Goal: Task Accomplishment & Management: Complete application form

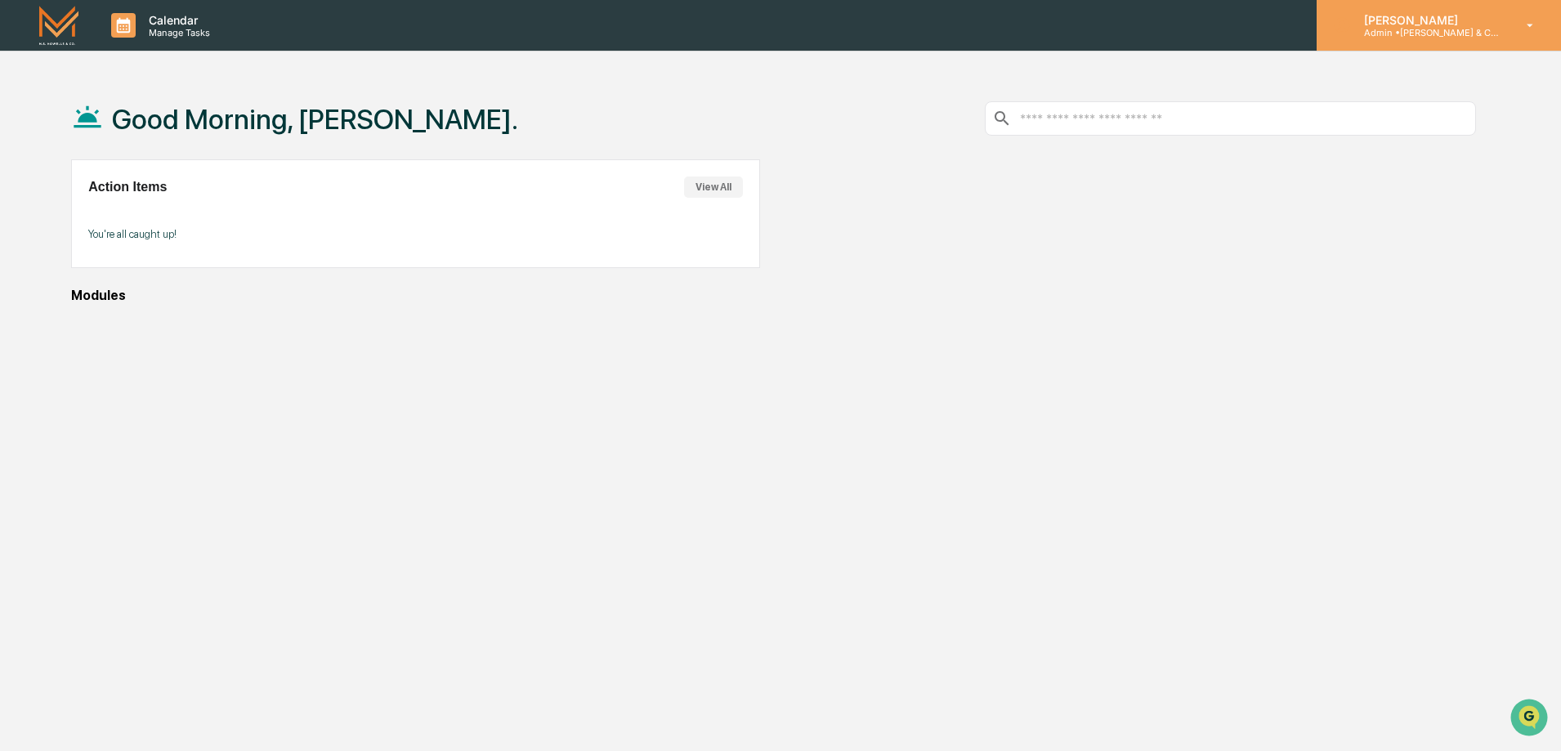
click at [1417, 33] on p "Admin • [PERSON_NAME] & Co. - BD" at bounding box center [1427, 32] width 152 height 11
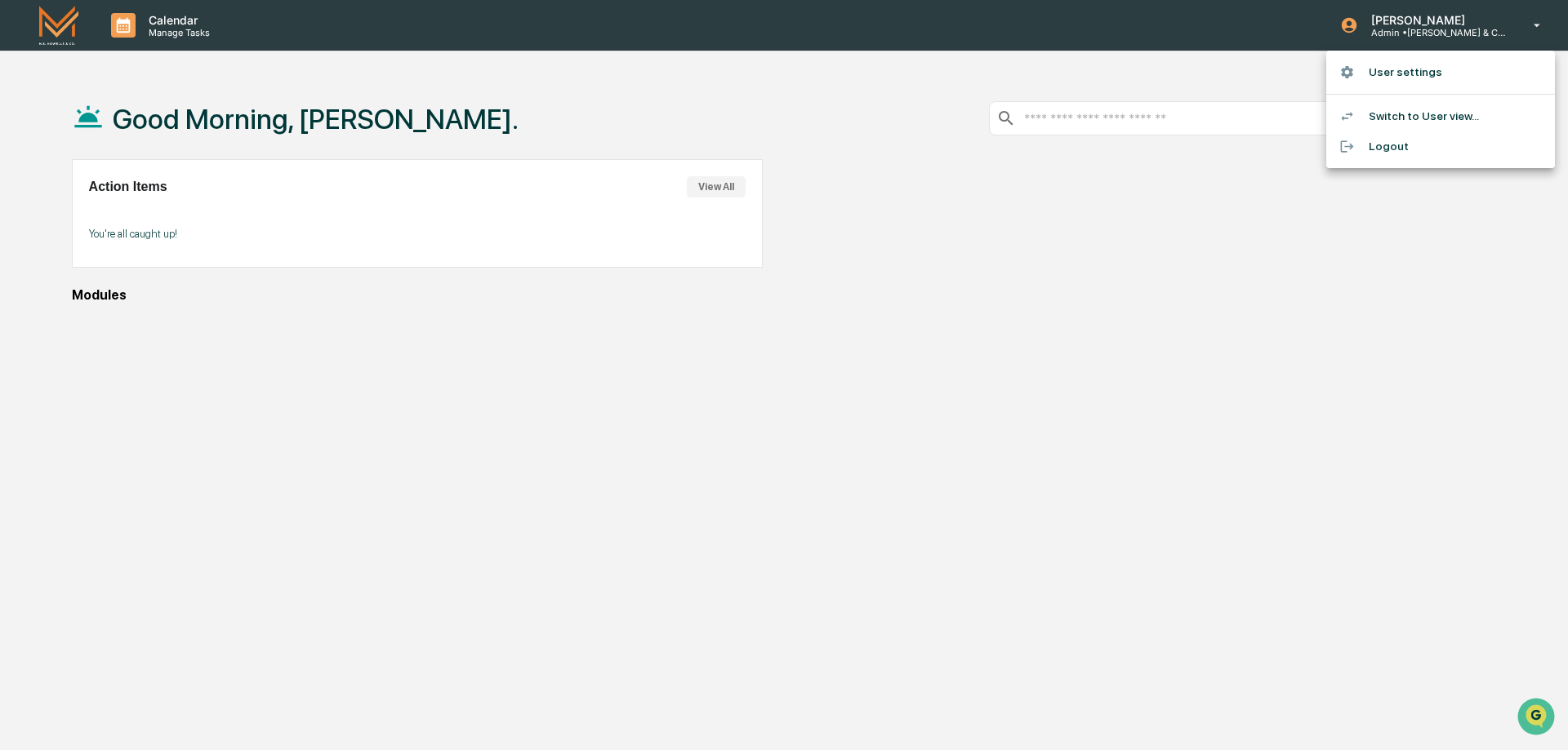
click at [1415, 33] on div at bounding box center [784, 375] width 1568 height 750
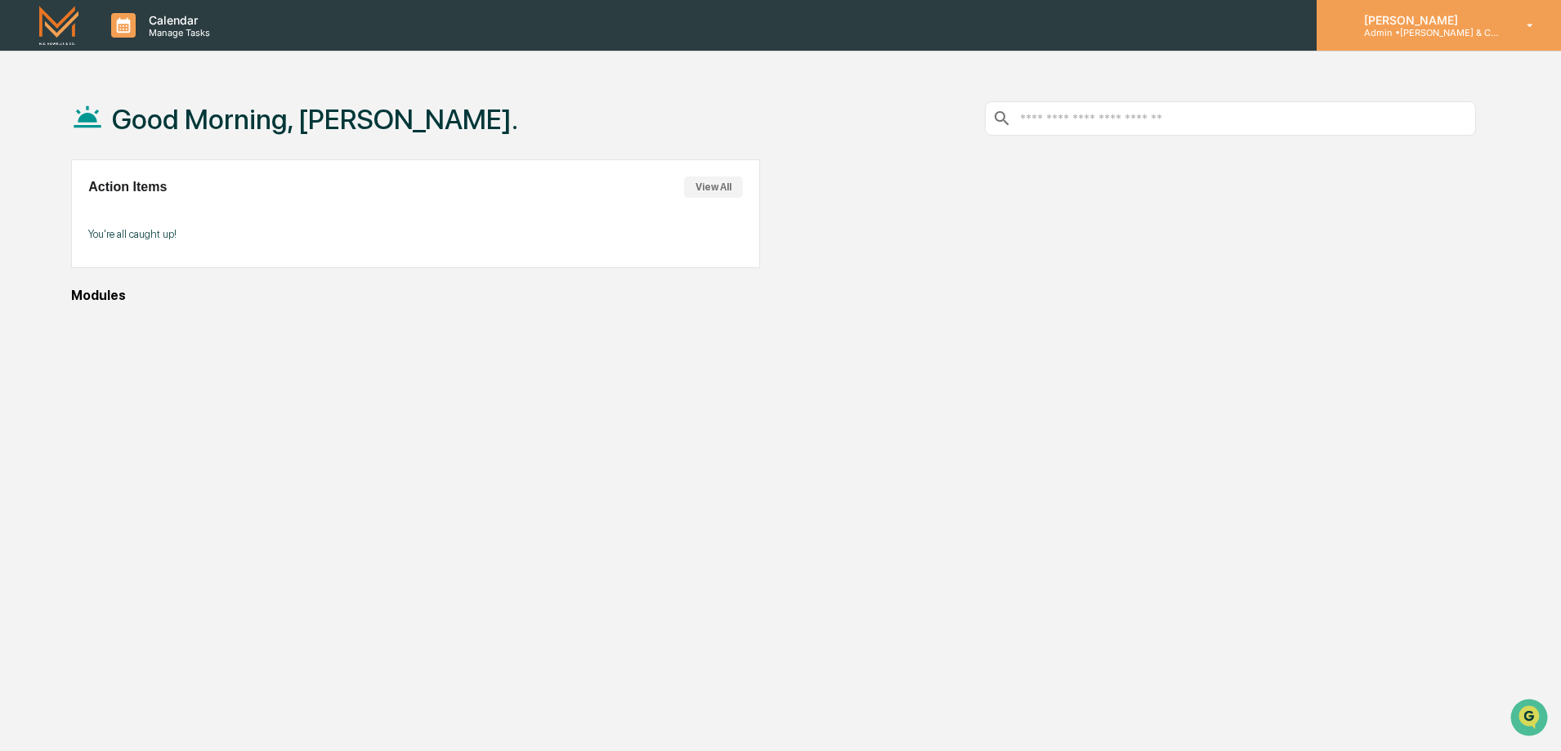
click at [1426, 30] on p "Admin • [PERSON_NAME] & Co. - BD" at bounding box center [1427, 32] width 152 height 11
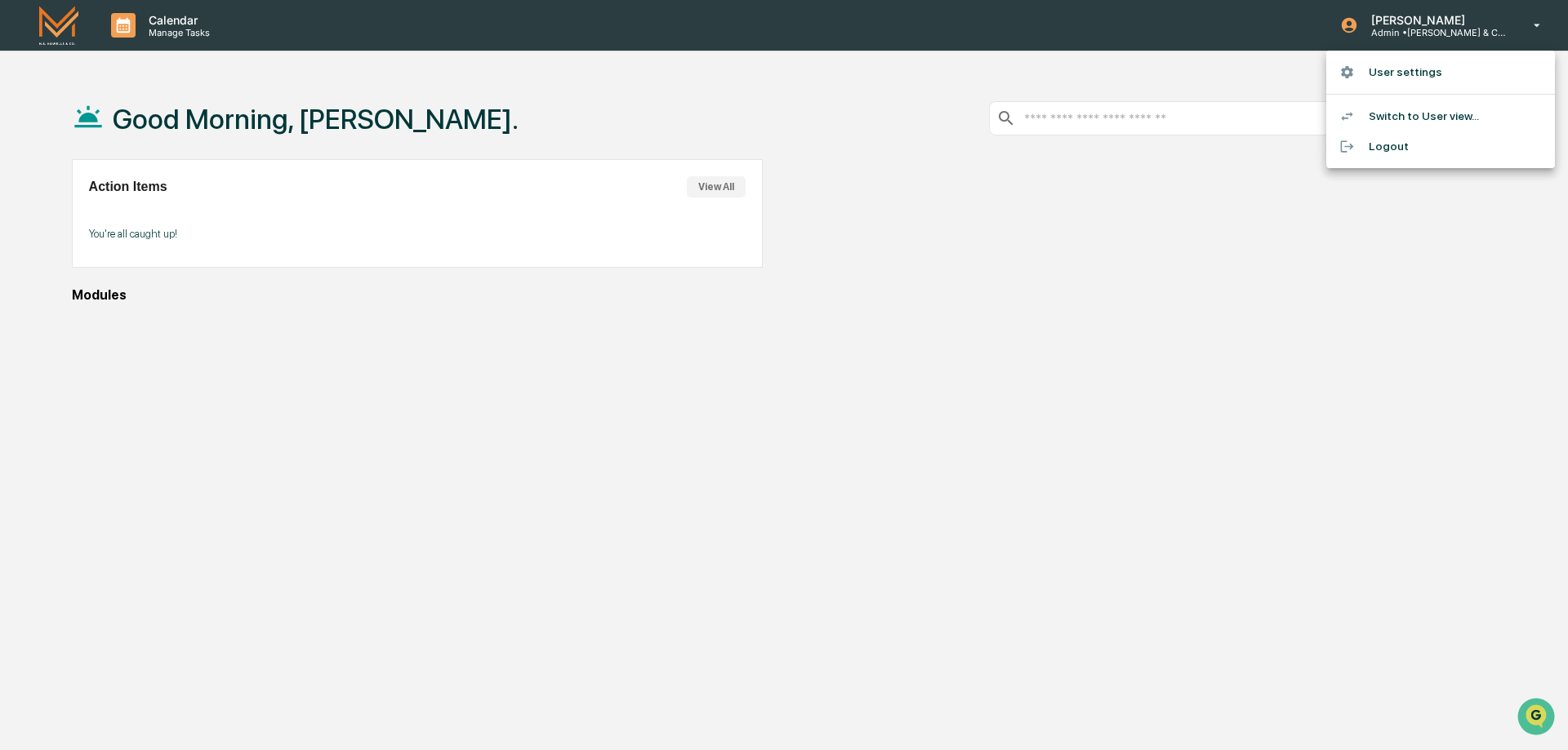
click at [1385, 117] on li "Switch to User view..." at bounding box center [1440, 116] width 229 height 30
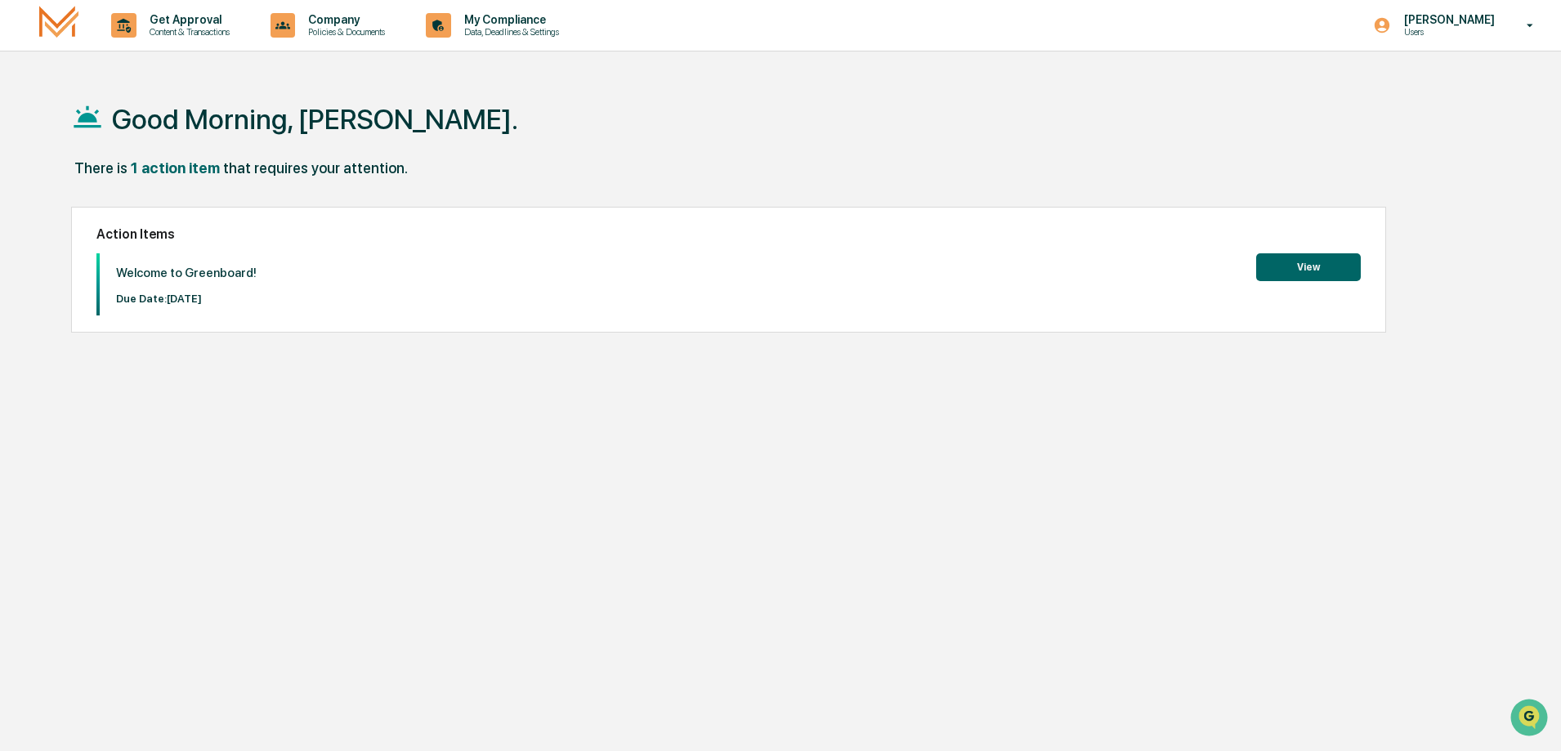
click at [1310, 270] on button "View" at bounding box center [1308, 267] width 105 height 28
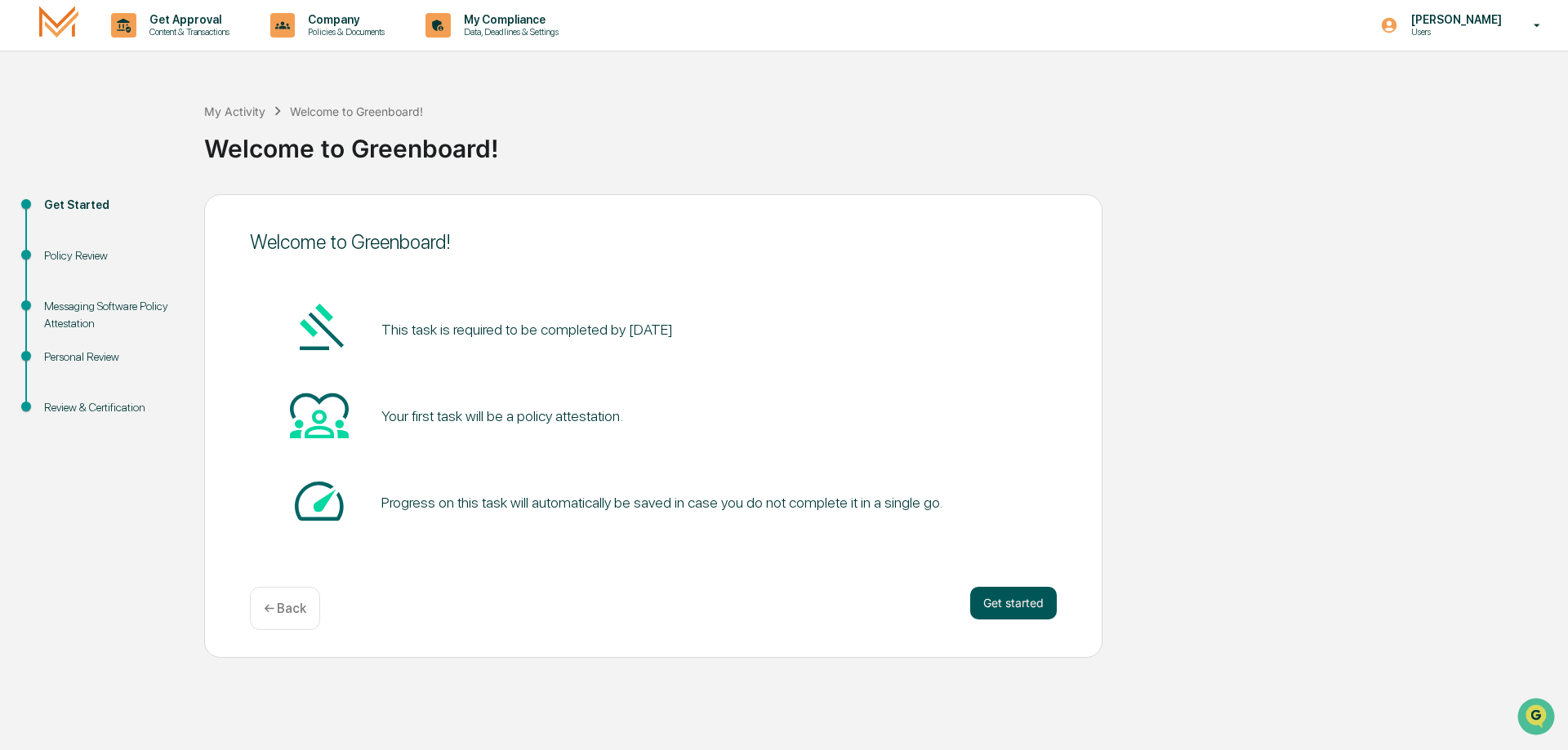
click at [1013, 605] on button "Get started" at bounding box center [1013, 603] width 87 height 33
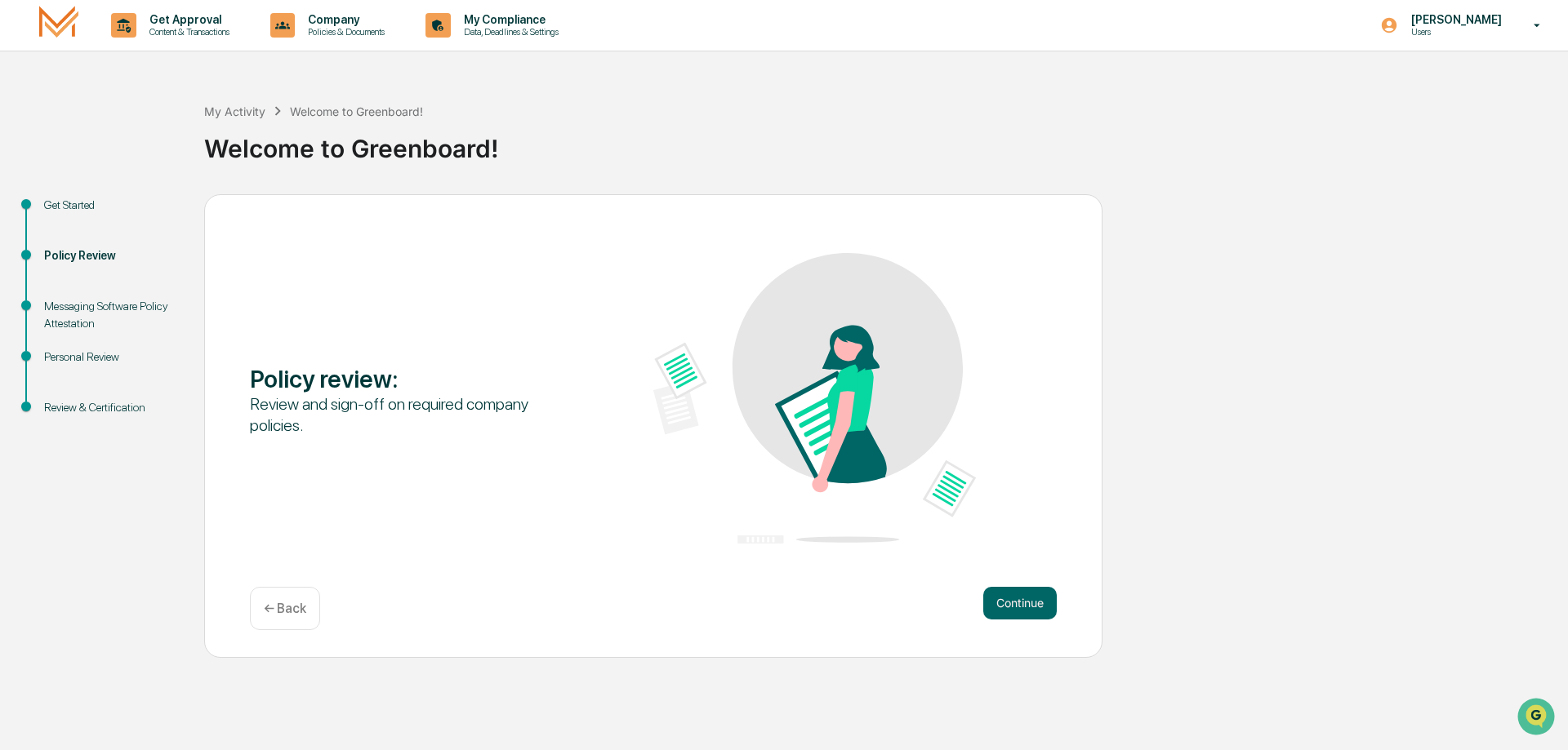
click at [1013, 605] on button "Continue" at bounding box center [1020, 603] width 74 height 33
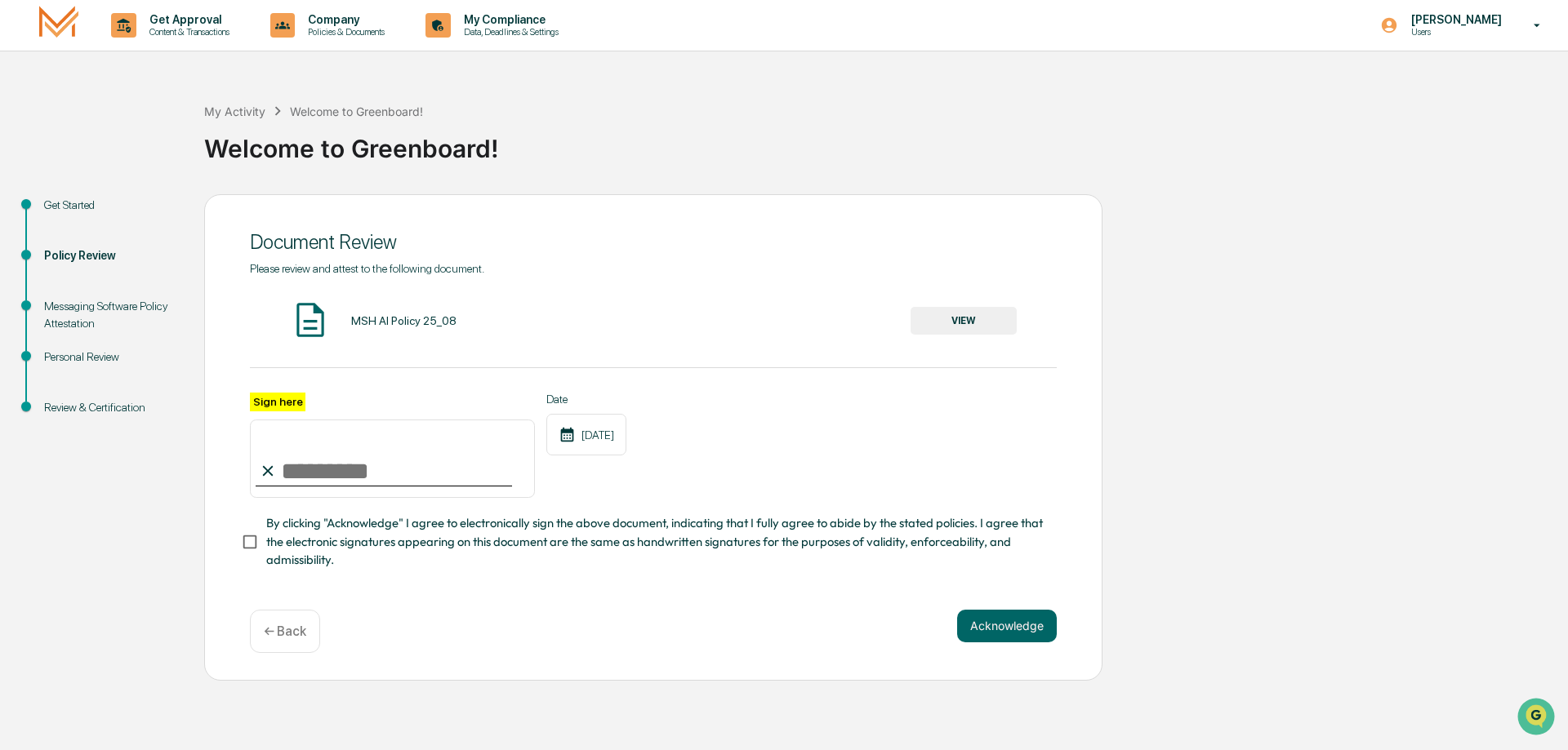
click at [966, 320] on button "VIEW" at bounding box center [963, 321] width 106 height 28
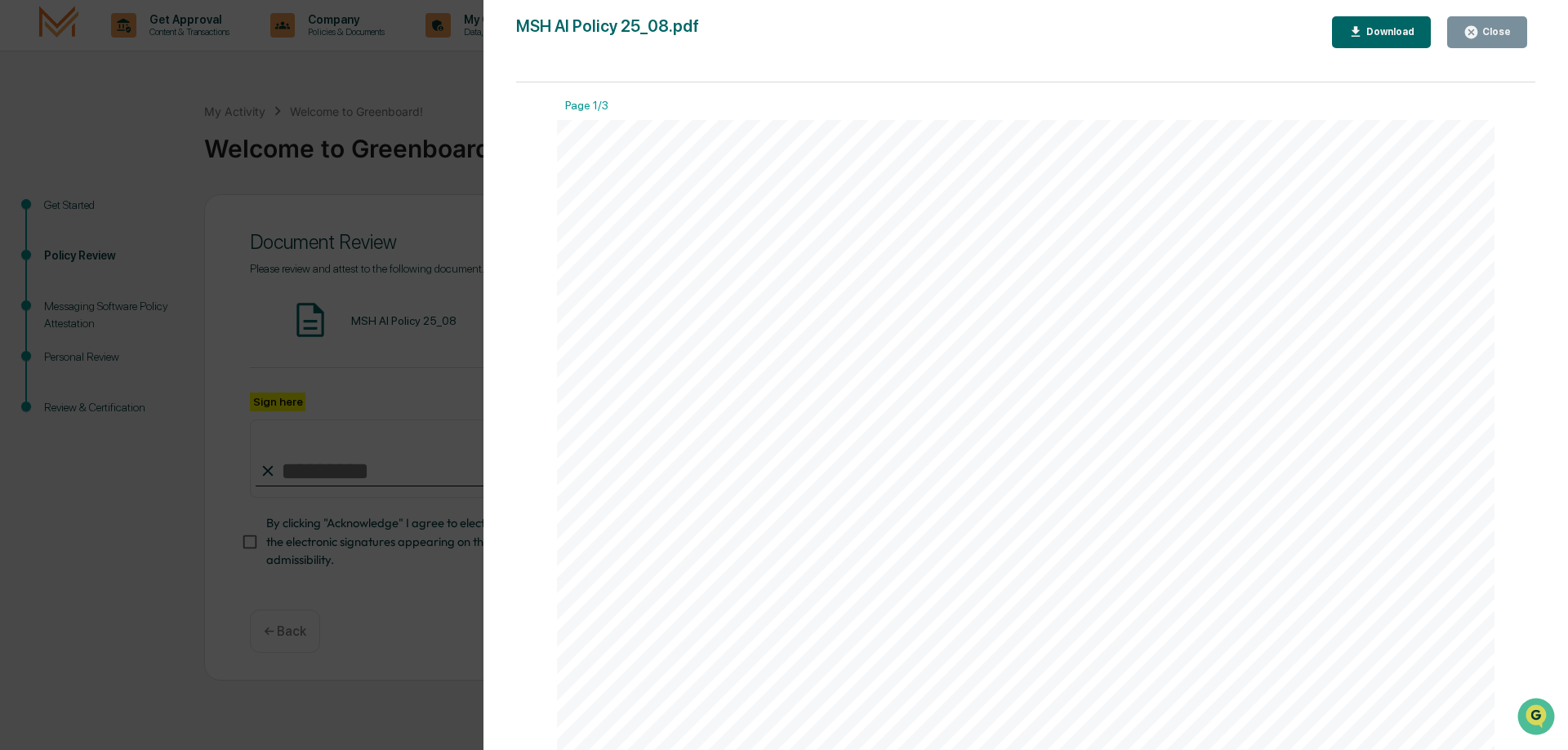
click at [1386, 34] on div "Download" at bounding box center [1388, 31] width 52 height 11
click at [1501, 35] on div "Close" at bounding box center [1494, 31] width 32 height 11
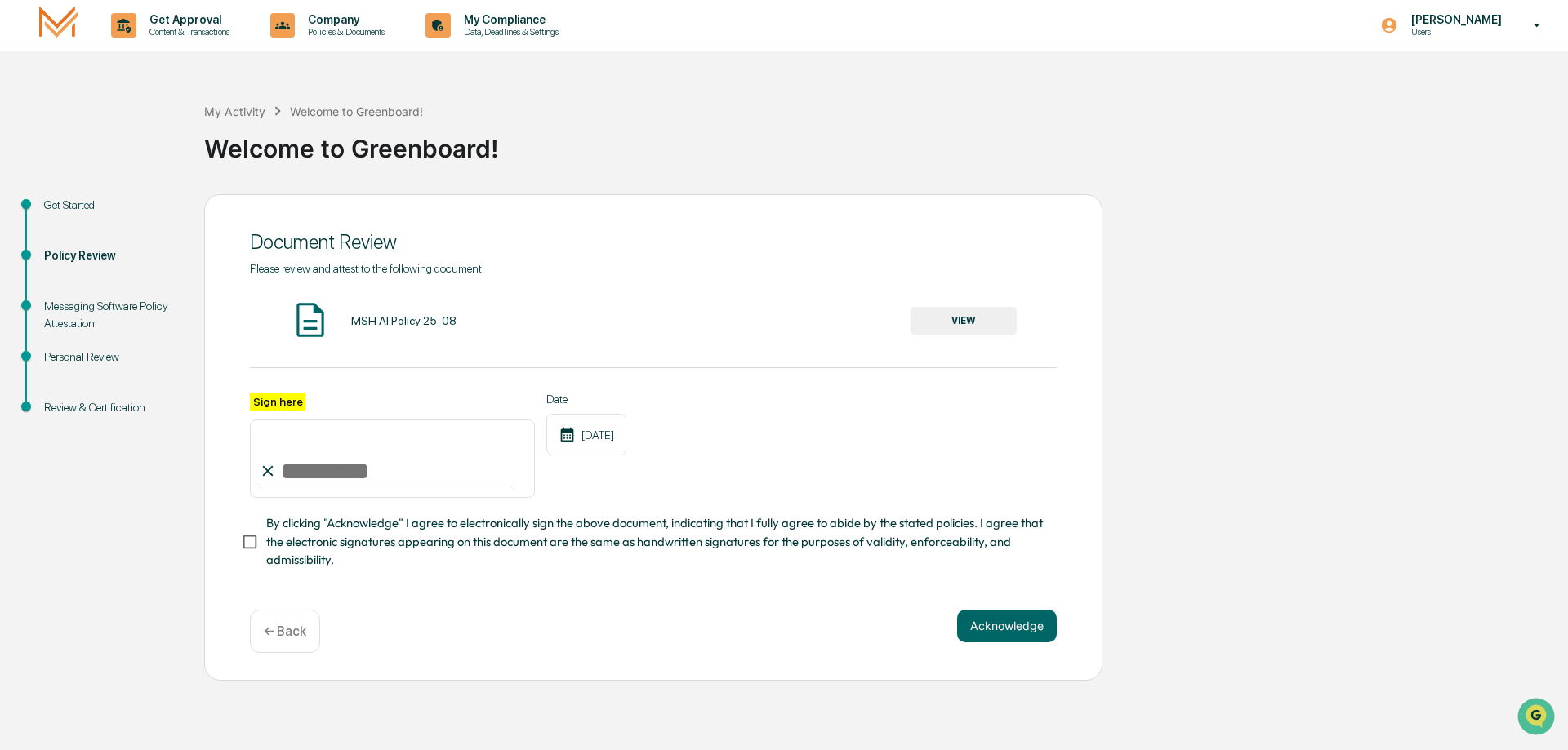
click at [285, 472] on input "Sign here" at bounding box center [392, 458] width 285 height 78
type input "**********"
click at [1021, 641] on button "Acknowledge" at bounding box center [1007, 626] width 100 height 33
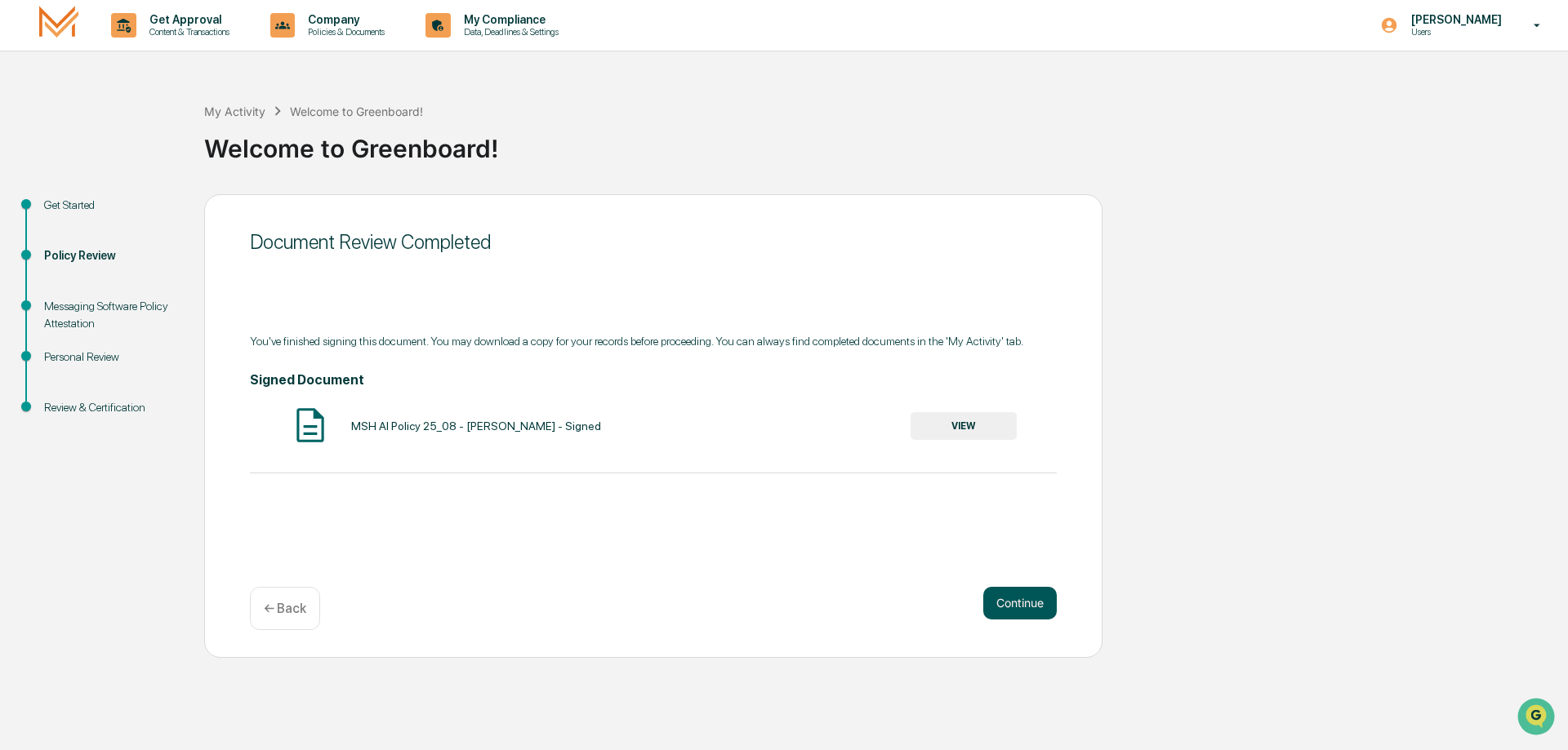
click at [1027, 611] on button "Continue" at bounding box center [1020, 603] width 74 height 33
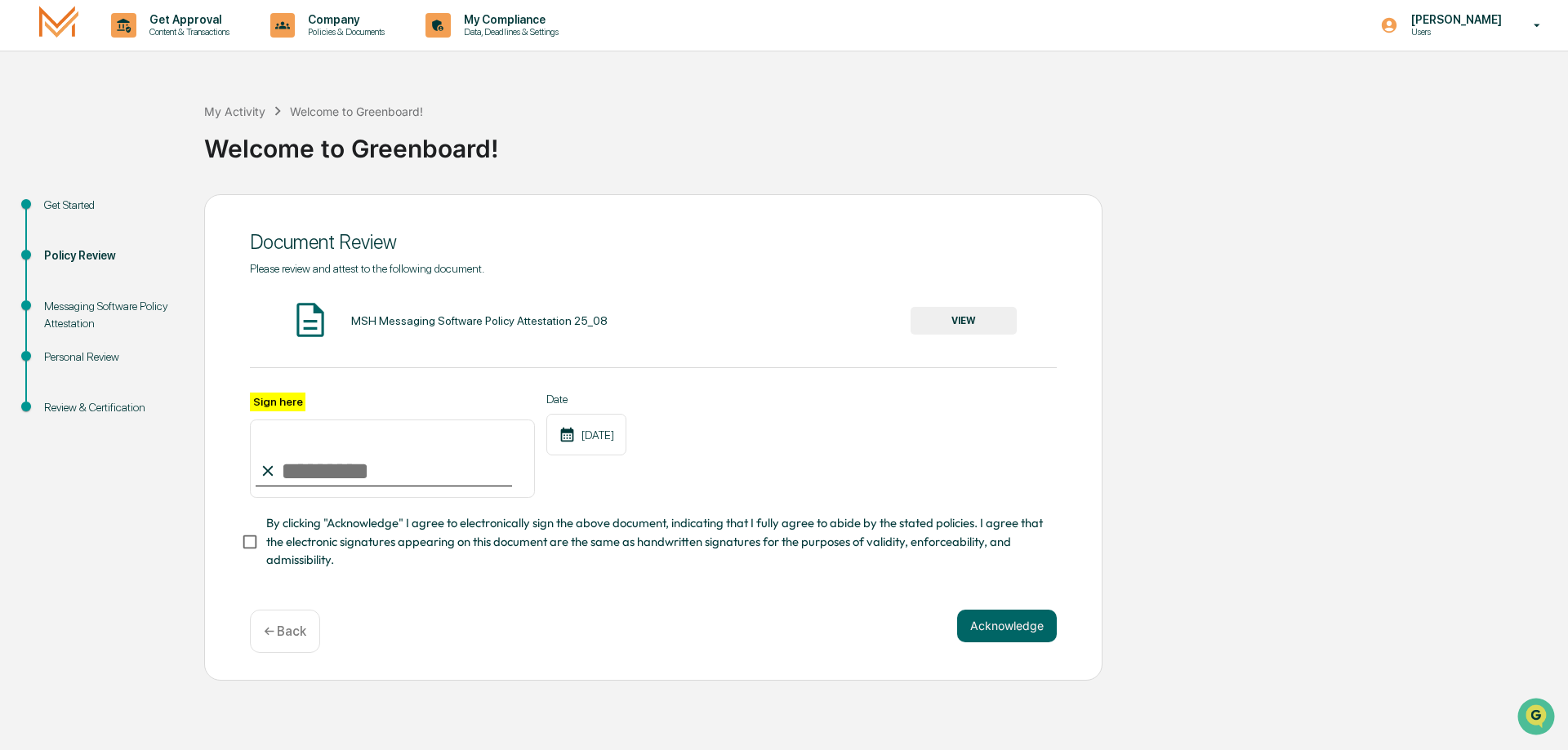
click at [973, 328] on button "VIEW" at bounding box center [963, 321] width 106 height 28
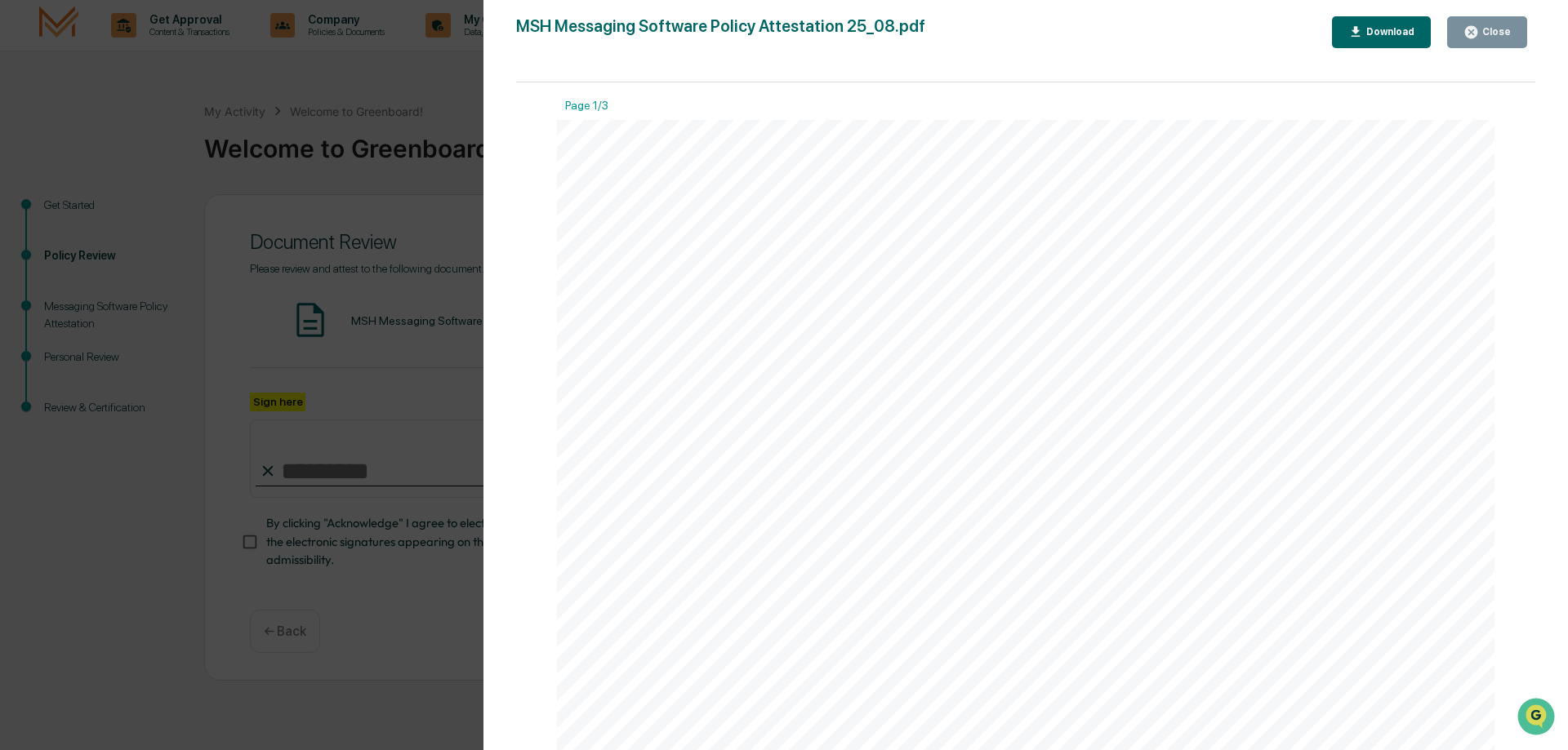
click at [1399, 34] on div "Download" at bounding box center [1388, 31] width 52 height 11
click at [1386, 40] on button "Download" at bounding box center [1381, 32] width 100 height 32
click at [1495, 35] on div "Close" at bounding box center [1494, 31] width 32 height 11
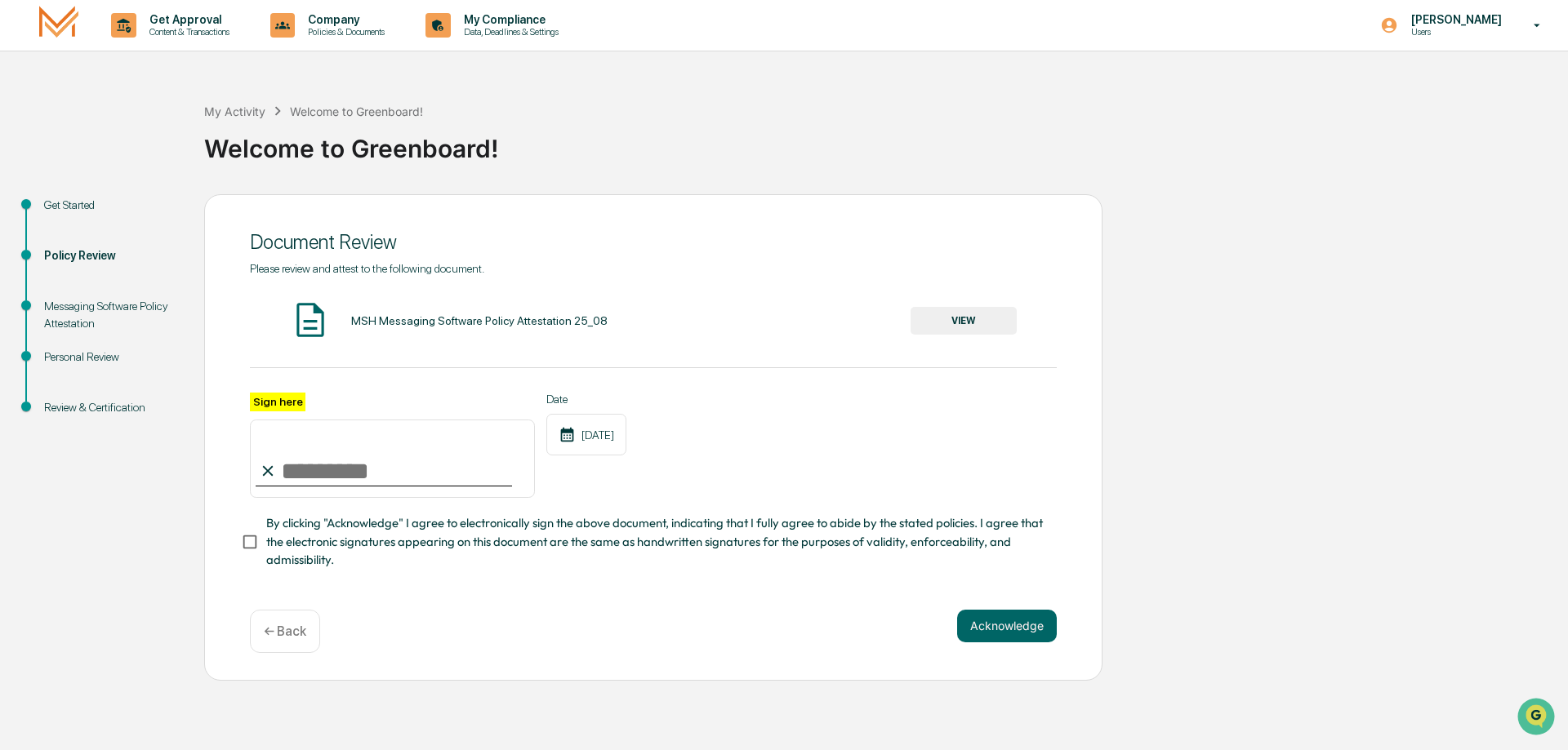
click at [310, 473] on input "Sign here" at bounding box center [392, 458] width 285 height 78
type input "**********"
click at [1015, 635] on button "Acknowledge" at bounding box center [1007, 626] width 100 height 33
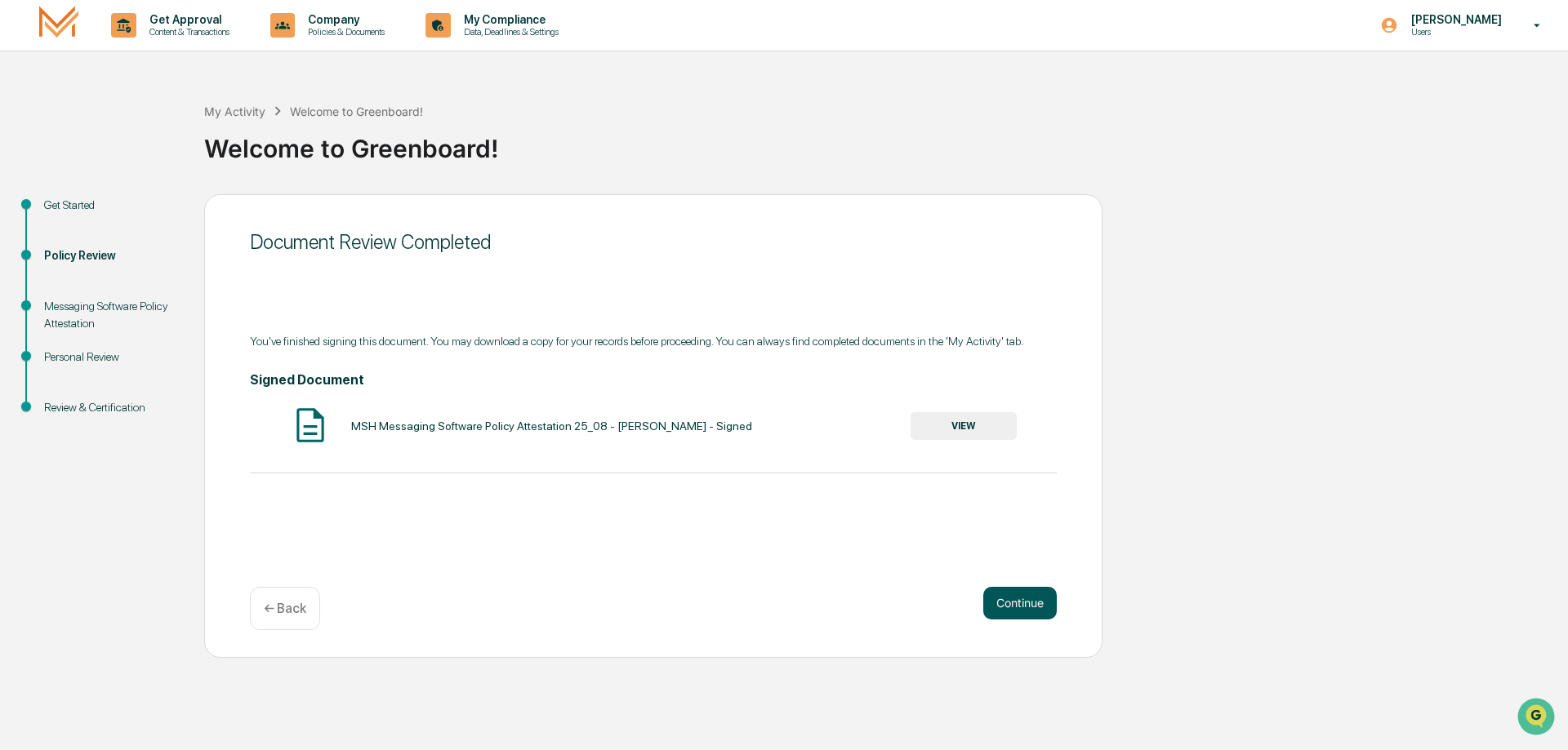
click at [1034, 608] on button "Continue" at bounding box center [1020, 603] width 74 height 33
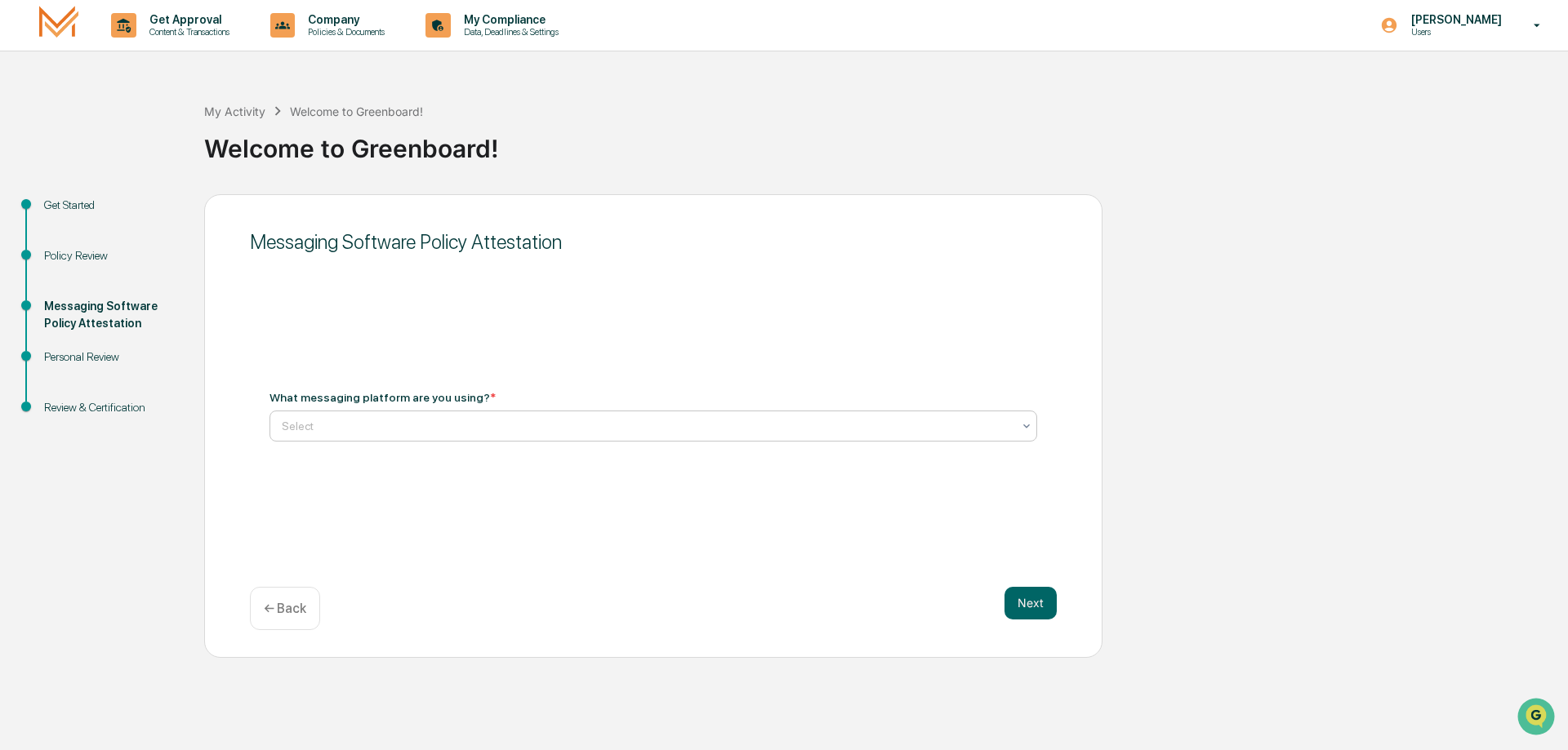
click at [1026, 423] on icon at bounding box center [1026, 425] width 13 height 13
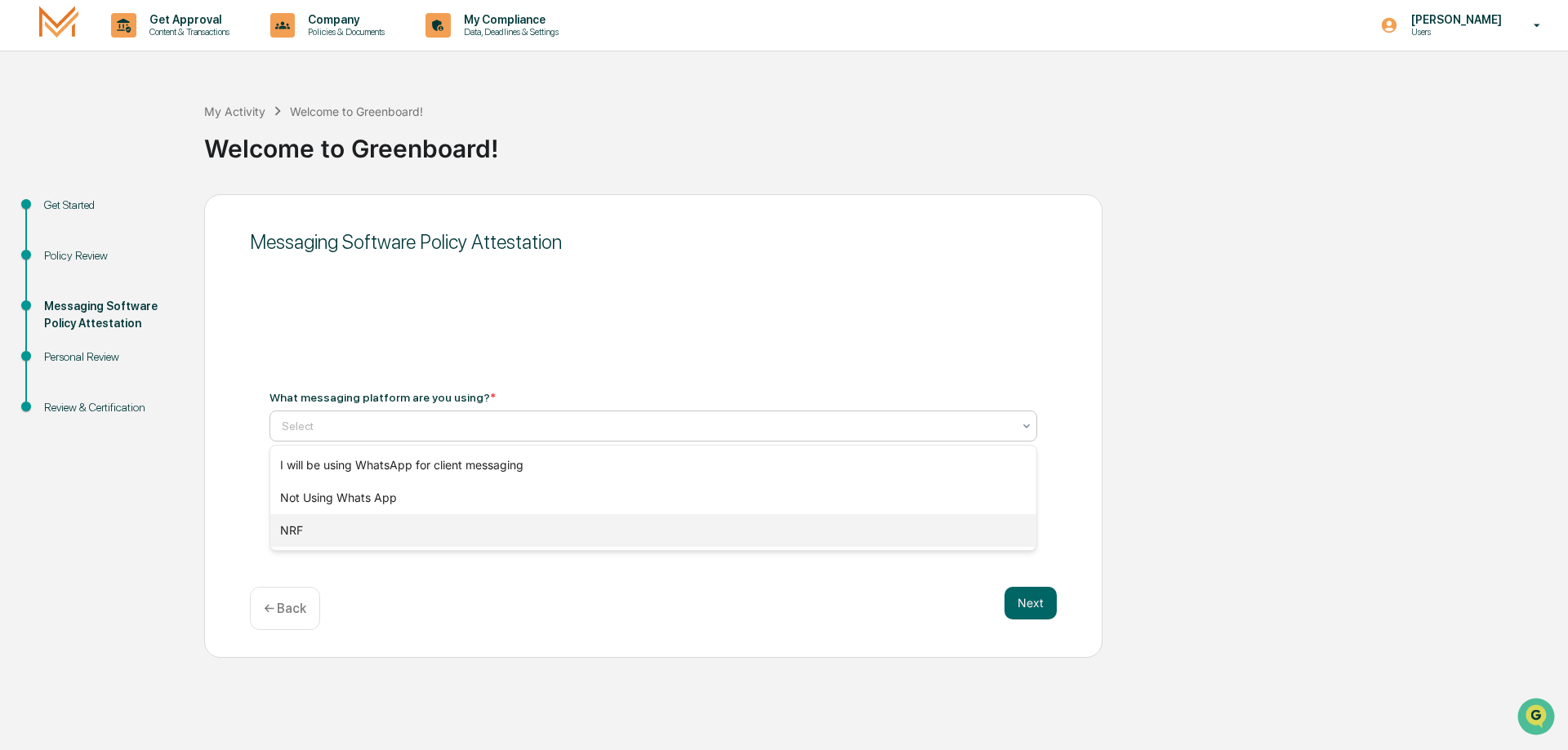
click at [327, 534] on div "NRF" at bounding box center [653, 530] width 766 height 33
click at [316, 429] on div at bounding box center [646, 426] width 730 height 16
click at [514, 497] on div "Not Using Whats App" at bounding box center [653, 497] width 766 height 33
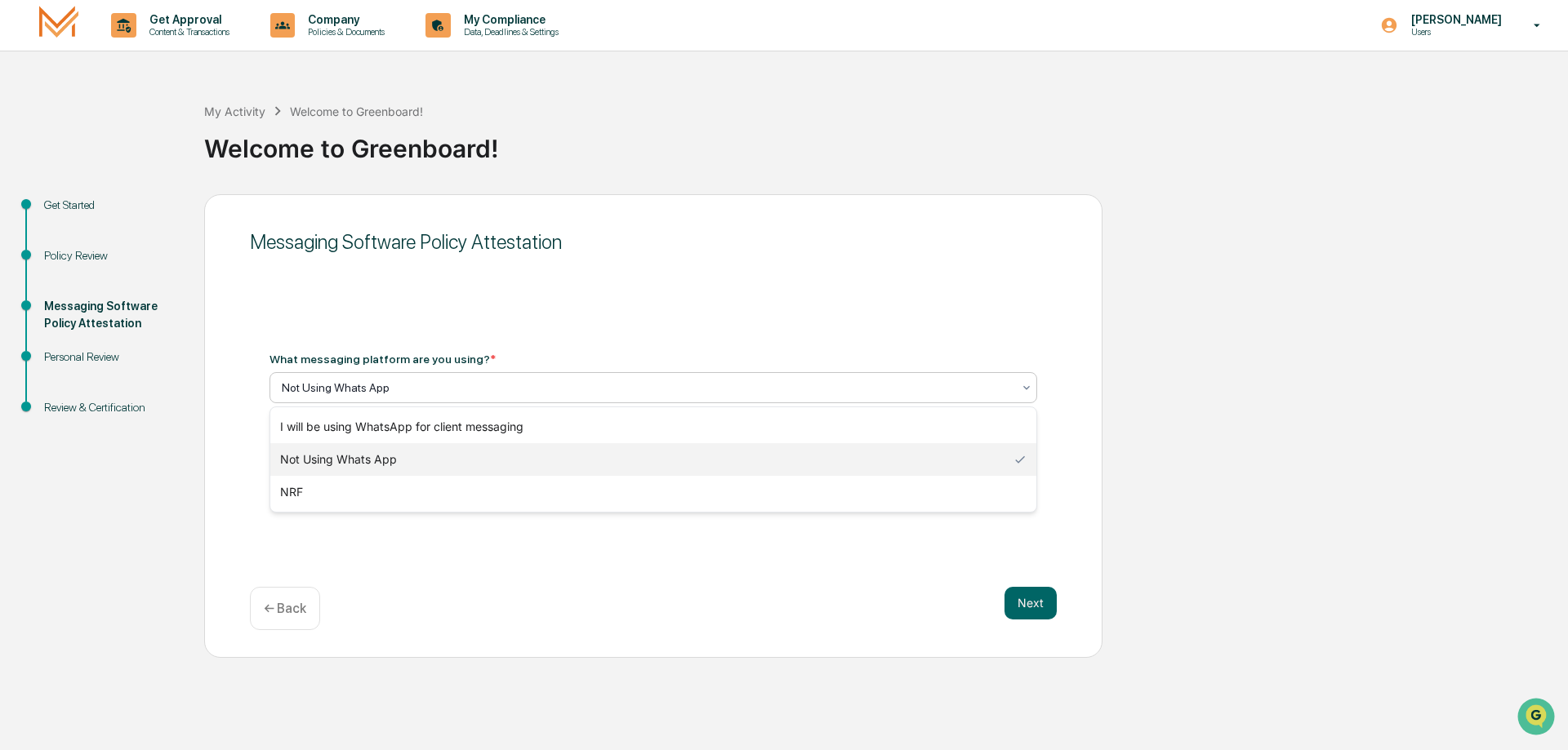
click at [432, 388] on div at bounding box center [646, 387] width 730 height 16
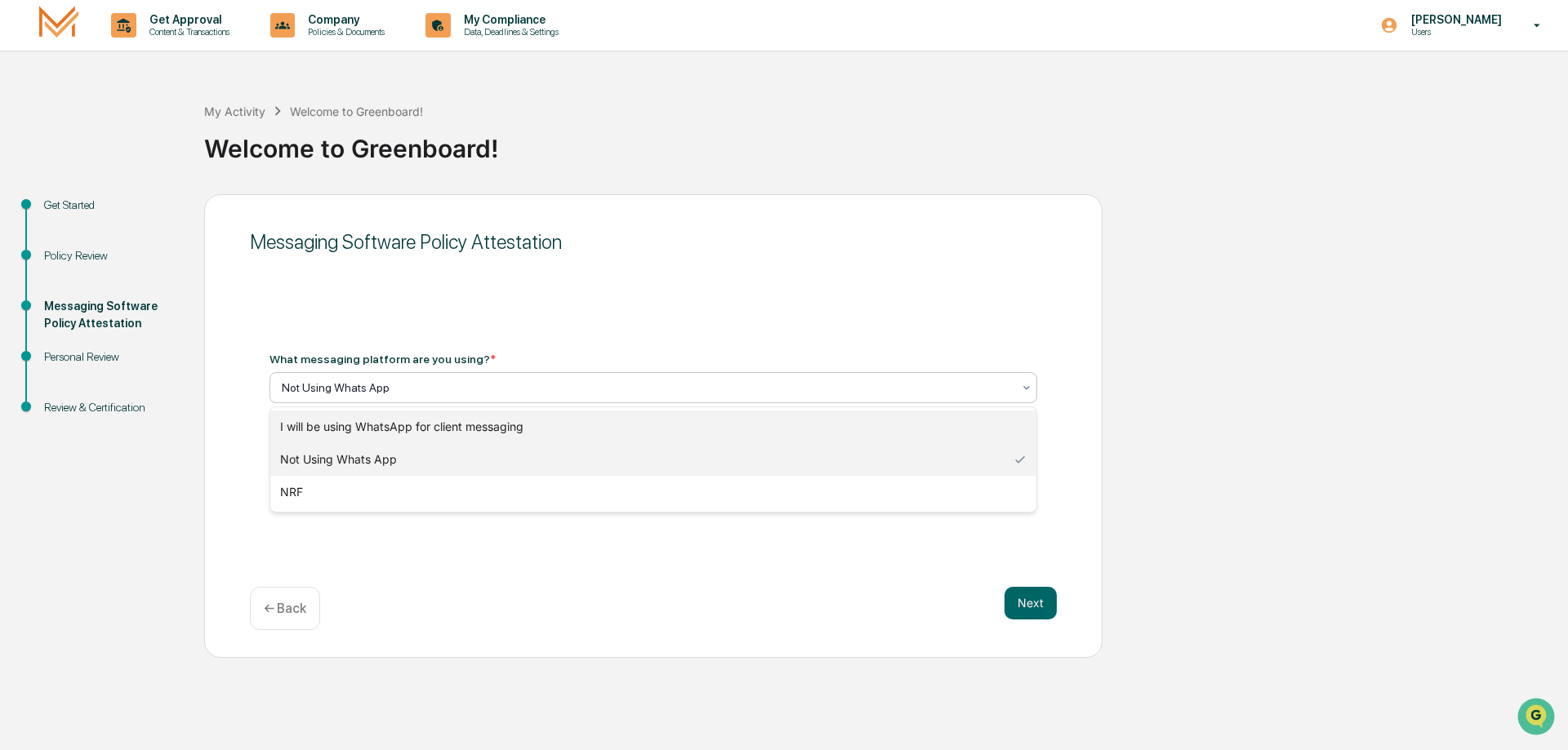
click at [425, 428] on div "I will be using WhatsApp for client messaging" at bounding box center [653, 426] width 766 height 33
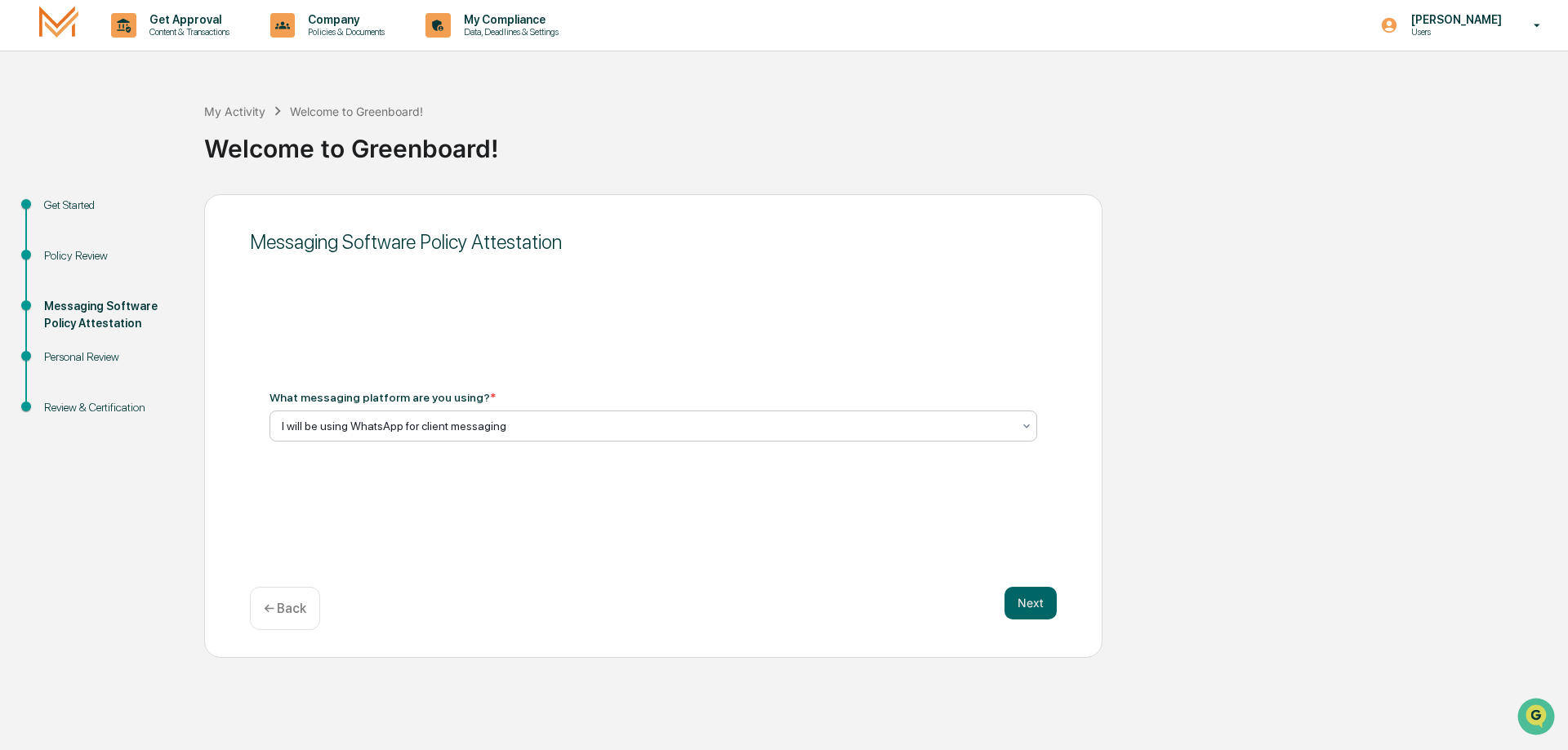
click at [1027, 425] on icon at bounding box center [1026, 425] width 13 height 13
click at [624, 419] on div at bounding box center [646, 426] width 730 height 16
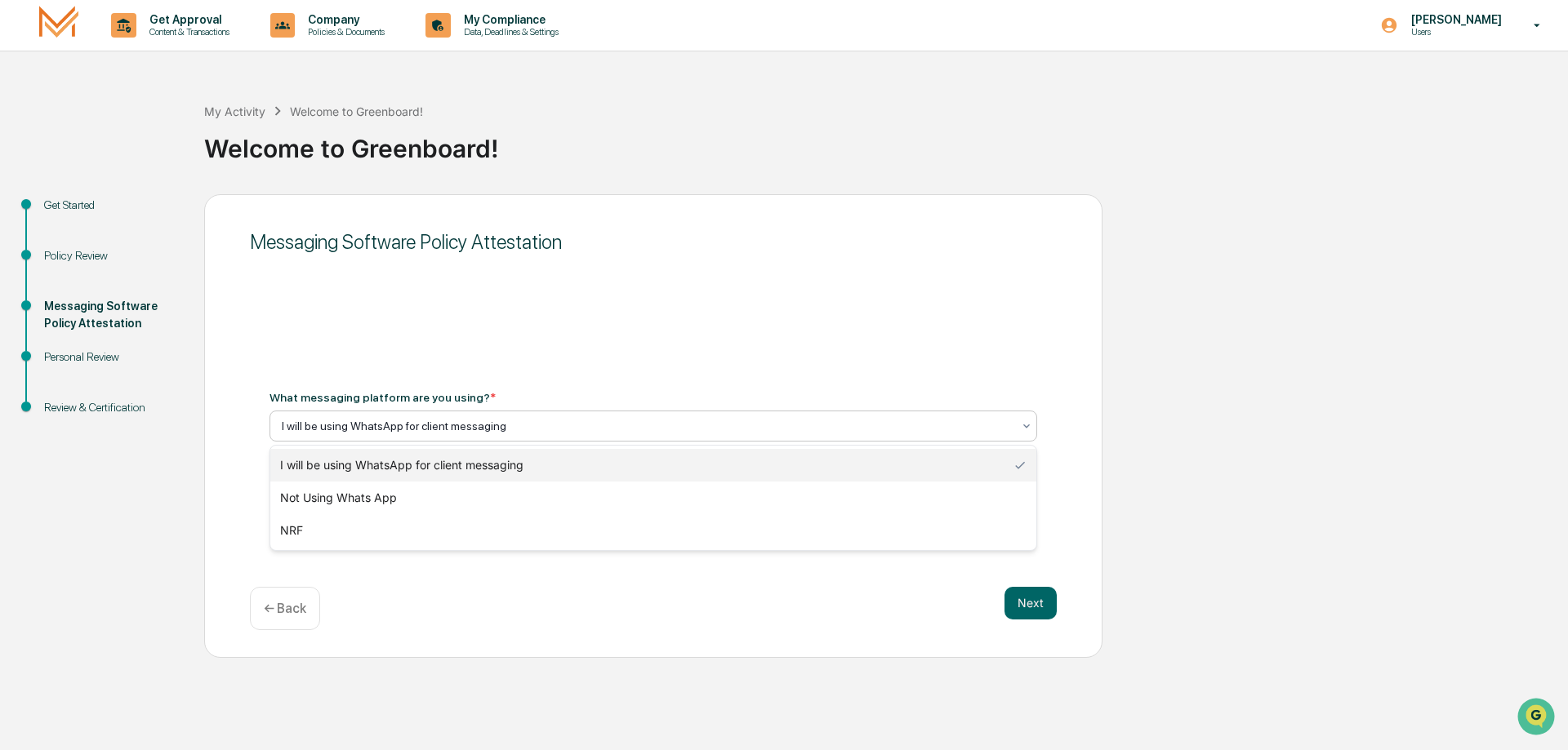
click at [532, 466] on div "I will be using WhatsApp for client messaging" at bounding box center [653, 465] width 766 height 33
click at [1027, 426] on icon at bounding box center [1026, 425] width 13 height 13
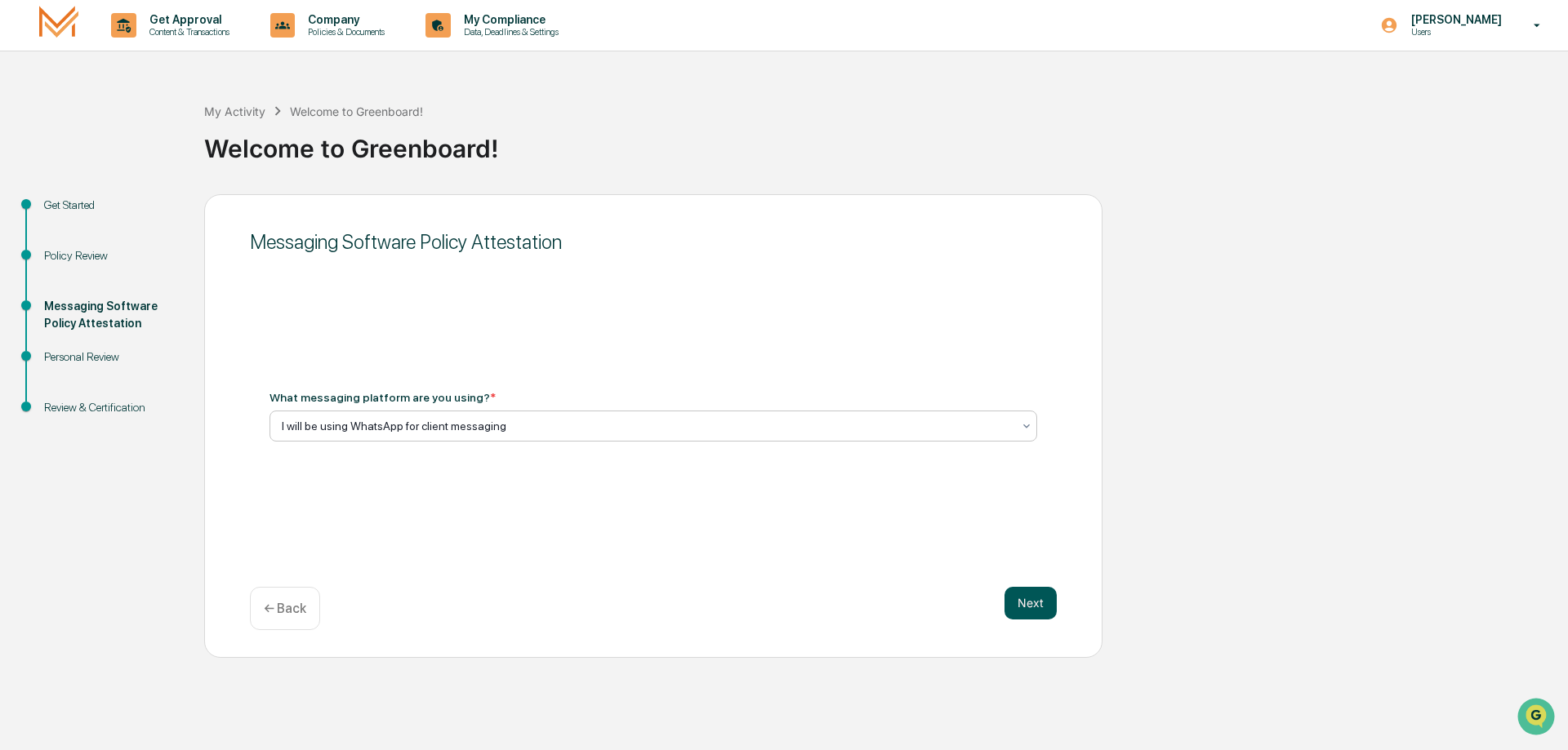
click at [1031, 605] on button "Next" at bounding box center [1030, 603] width 52 height 33
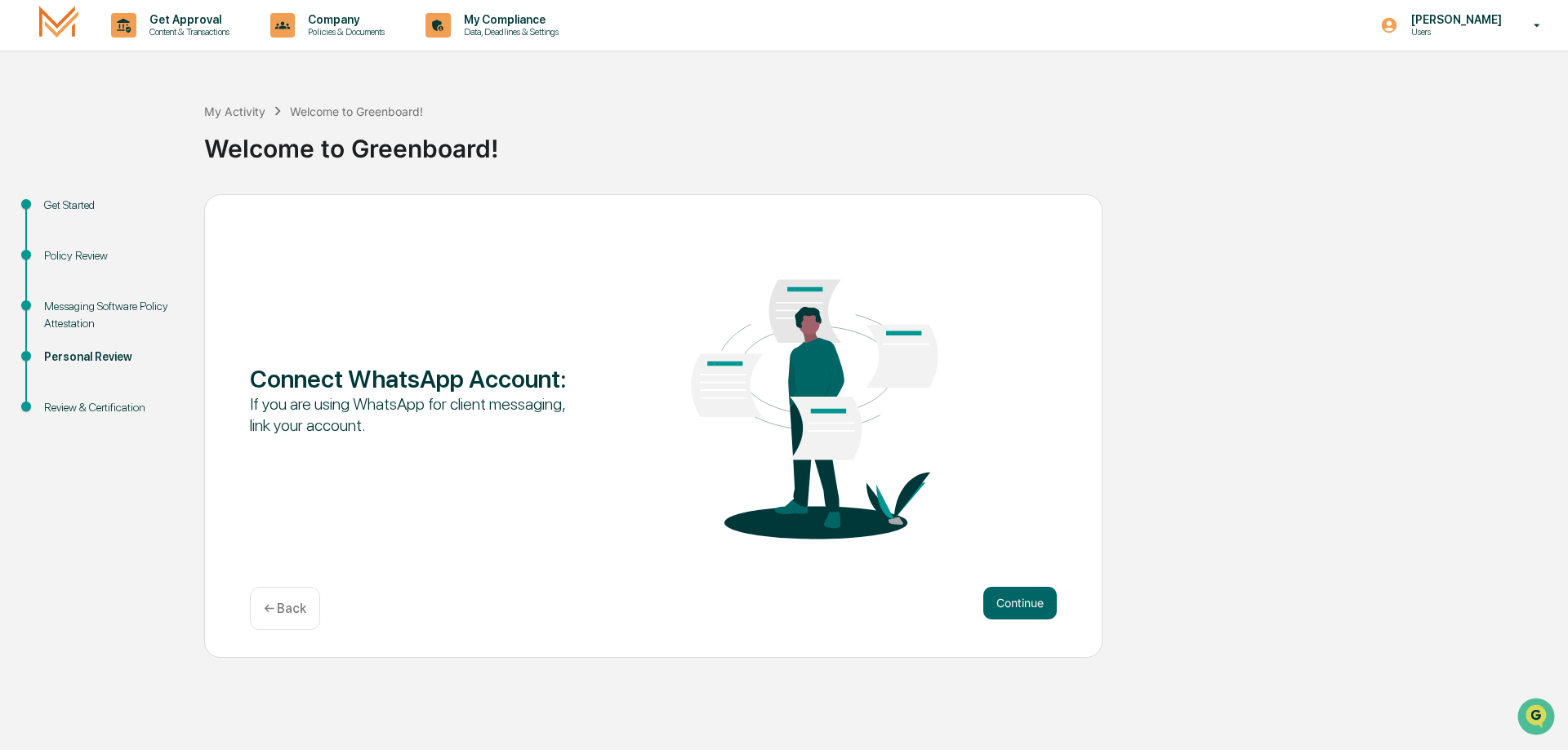
click at [284, 605] on p "← Back" at bounding box center [285, 609] width 43 height 16
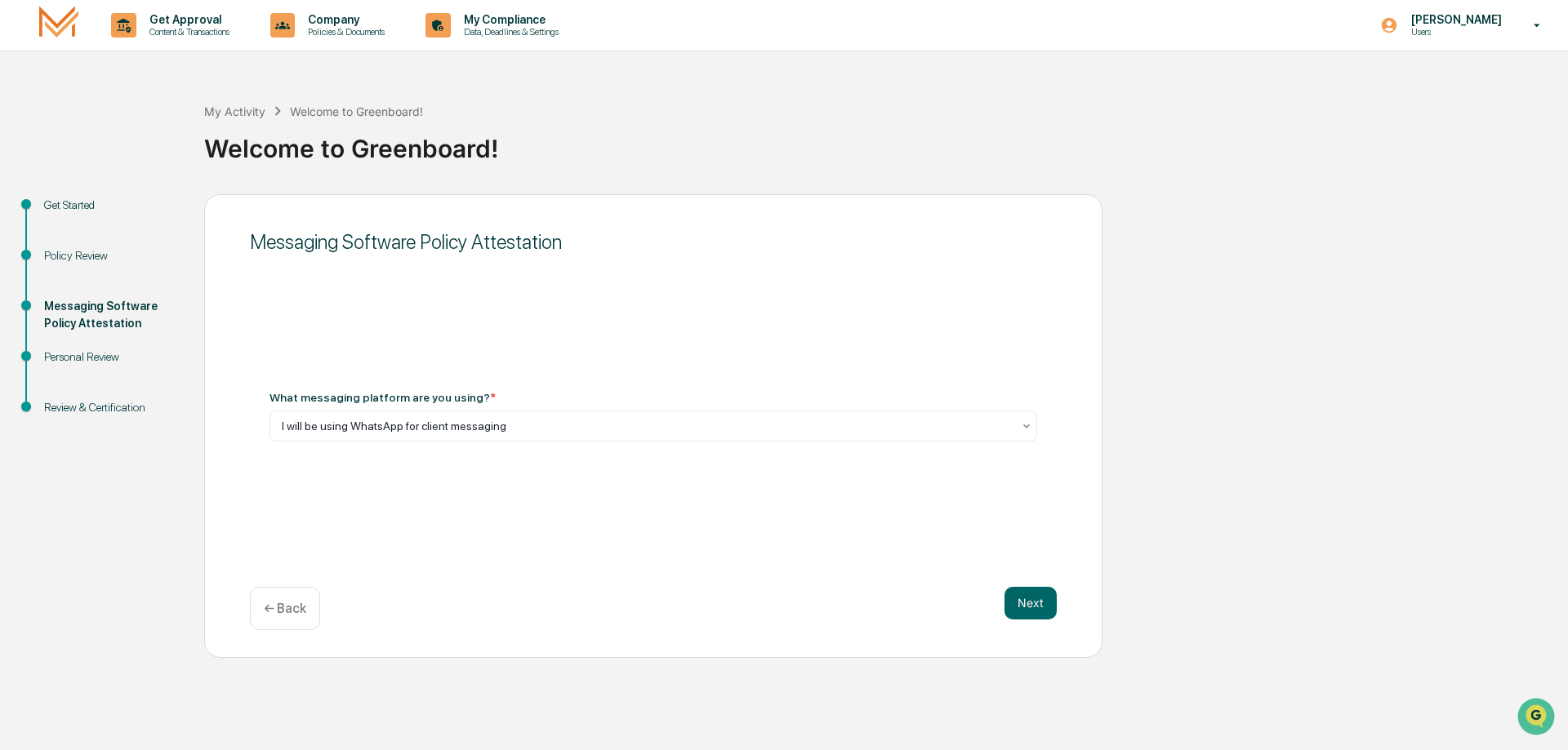
click at [271, 609] on p "← Back" at bounding box center [285, 609] width 43 height 16
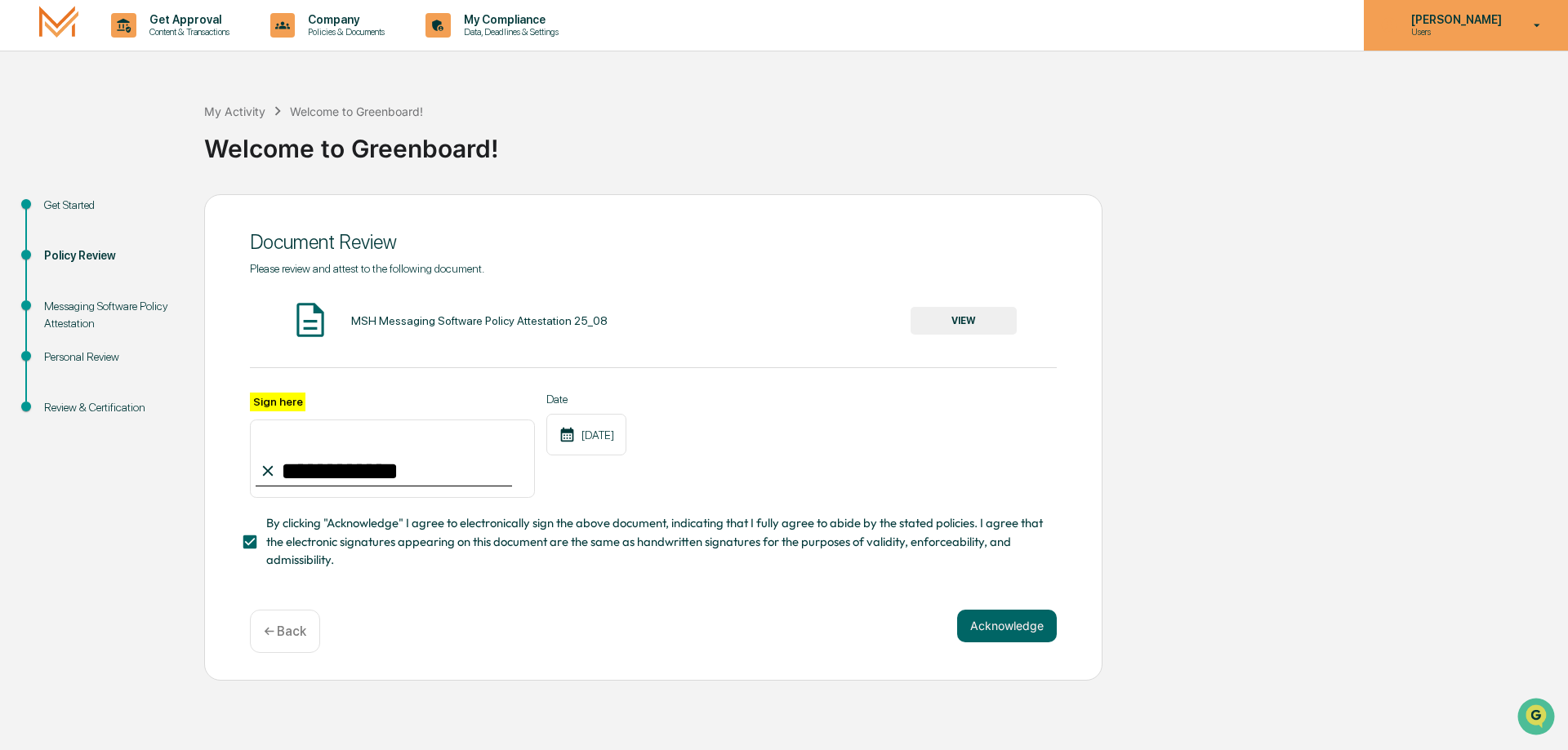
click at [1447, 38] on div "[PERSON_NAME] Users" at bounding box center [1465, 25] width 204 height 51
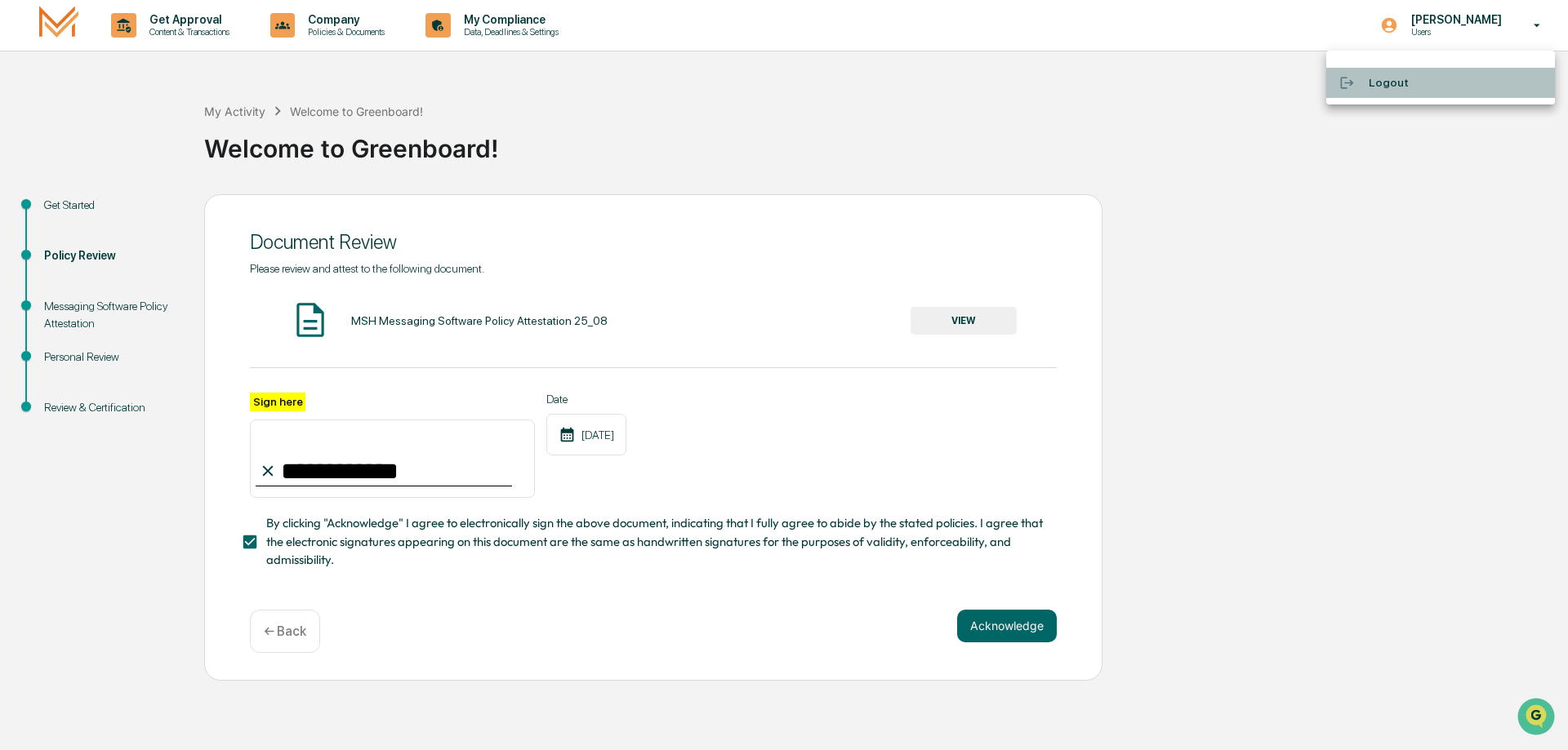
click at [1391, 81] on li "Logout" at bounding box center [1440, 83] width 229 height 30
